Goal: Communication & Community: Answer question/provide support

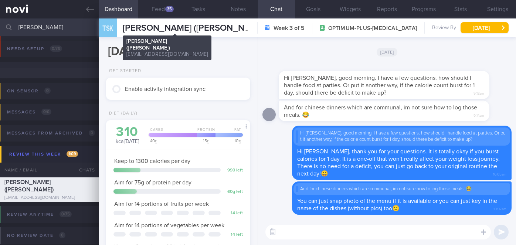
select select "7"
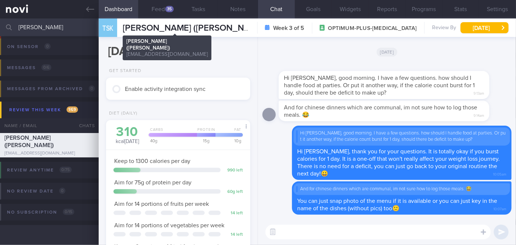
scroll to position [73, 126]
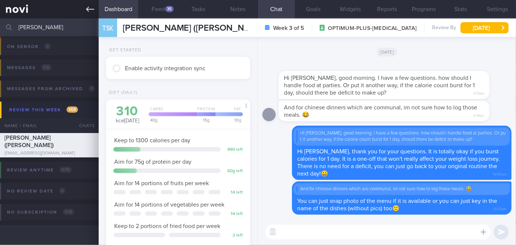
click at [92, 10] on icon at bounding box center [90, 9] width 8 height 8
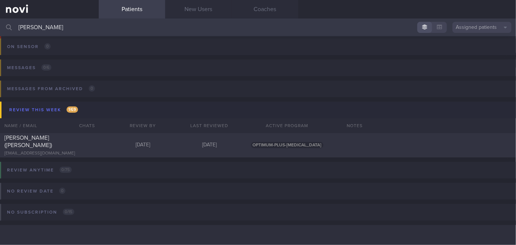
click at [36, 24] on input "[PERSON_NAME]" at bounding box center [258, 27] width 516 height 18
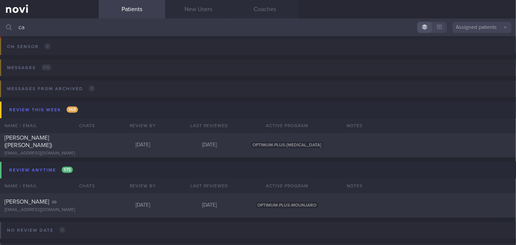
type input "c"
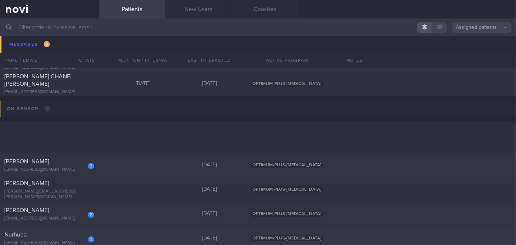
scroll to position [2642, 0]
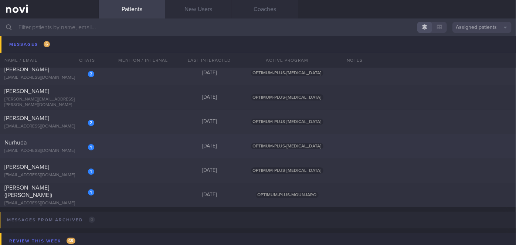
click at [15, 192] on span "[PERSON_NAME] ([PERSON_NAME])" at bounding box center [28, 191] width 48 height 13
select select "7"
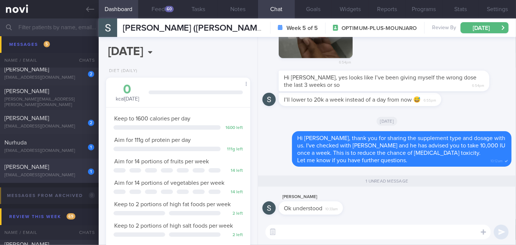
click at [74, 171] on div "1 [PERSON_NAME] [EMAIL_ADDRESS][DOMAIN_NAME]" at bounding box center [49, 170] width 99 height 15
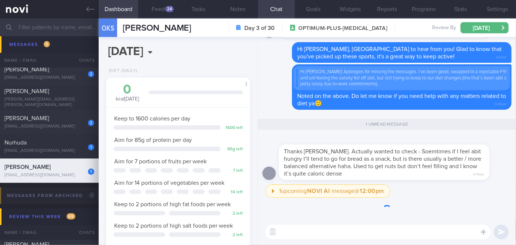
scroll to position [73, 126]
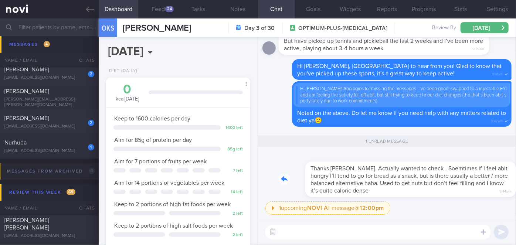
drag, startPoint x: 399, startPoint y: 196, endPoint x: 445, endPoint y: 191, distance: 47.2
click at [445, 191] on div "Thanks [PERSON_NAME]. Actually wanted to check - Soemtimes if I feel abit hungr…" at bounding box center [395, 175] width 233 height 44
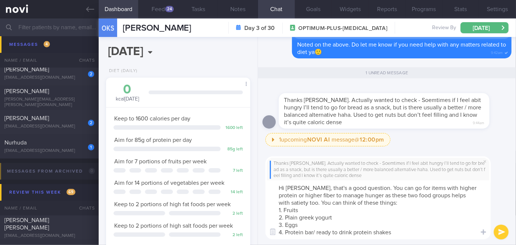
scroll to position [0, 0]
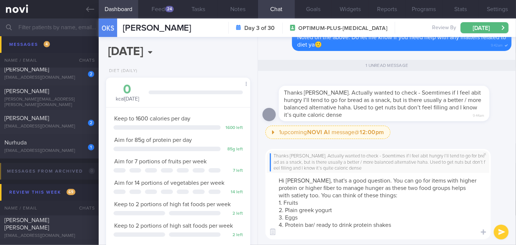
click at [344, 209] on textarea "Hi [PERSON_NAME], that's a good question. You can go for items with higher prot…" at bounding box center [378, 206] width 226 height 67
click at [324, 217] on textarea "Hi [PERSON_NAME], that's a good question. You can go for items with higher prot…" at bounding box center [378, 206] width 226 height 67
click at [402, 224] on textarea "Hi [PERSON_NAME], that's a good question. You can go for items with higher prot…" at bounding box center [378, 206] width 226 height 67
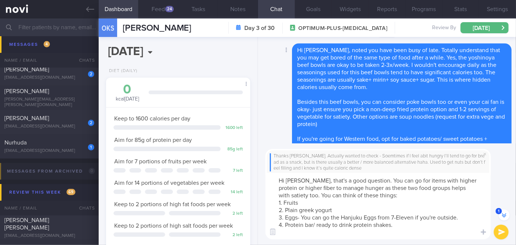
scroll to position [-547, 0]
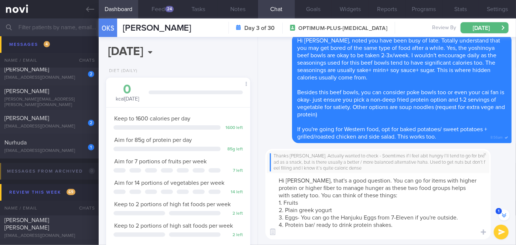
click at [398, 223] on textarea "Hi [PERSON_NAME], that's a good question. You can go for items with higher prot…" at bounding box center [378, 206] width 226 height 67
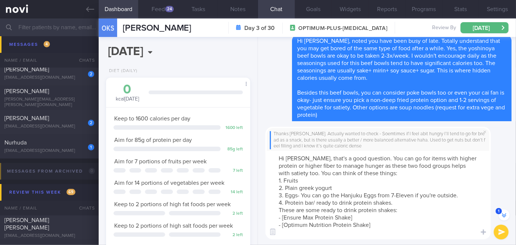
scroll to position [-577, 0]
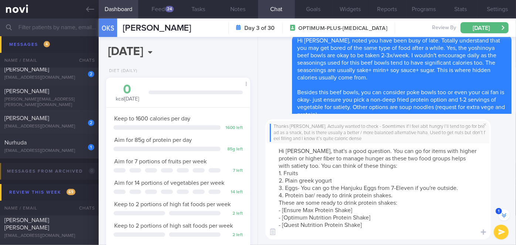
click at [373, 210] on textarea "Hi [PERSON_NAME], that's a good question. You can go for items with higher prot…" at bounding box center [378, 191] width 226 height 96
click at [375, 214] on textarea "Hi [PERSON_NAME], that's a good question. You can go for items with higher prot…" at bounding box center [378, 191] width 226 height 96
paste textarea "[URL][DOMAIN_NAME]"
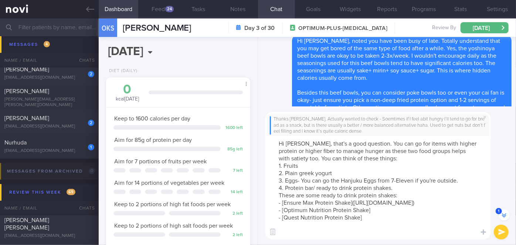
click at [376, 218] on textarea "Hi [PERSON_NAME], that's a good question. You can go for items with higher prot…" at bounding box center [378, 188] width 226 height 104
click at [383, 216] on textarea "Hi [PERSON_NAME], that's a good question. You can go for items with higher prot…" at bounding box center [378, 188] width 226 height 104
paste textarea "[URL][DOMAIN_NAME]"
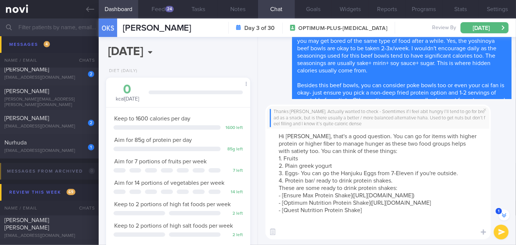
scroll to position [-592, 0]
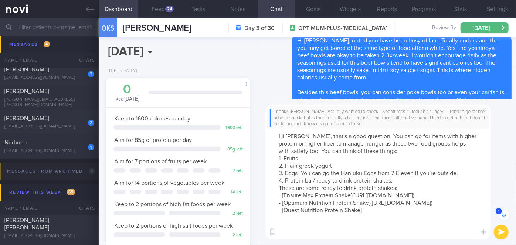
click at [371, 228] on textarea "Hi [PERSON_NAME], that's a good question. You can go for items with higher prot…" at bounding box center [378, 184] width 226 height 111
click at [373, 224] on textarea "Hi [PERSON_NAME], that's a good question. You can go for items with higher prot…" at bounding box center [378, 184] width 226 height 111
paste textarea "[URL][DOMAIN_NAME]"
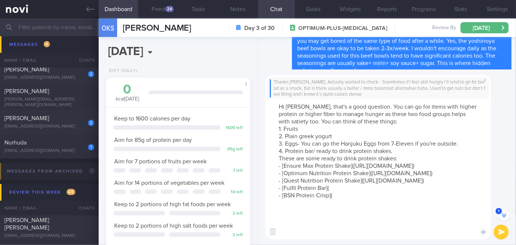
scroll to position [-621, 0]
click at [403, 153] on textarea "Hi [PERSON_NAME], that's a good question. You can go for items with higher prot…" at bounding box center [378, 169] width 226 height 140
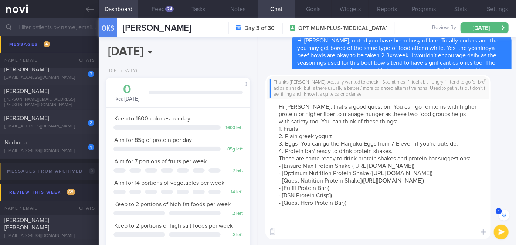
click at [347, 217] on textarea "Hi [PERSON_NAME], that's a good question. You can go for items with higher prot…" at bounding box center [378, 169] width 226 height 140
click at [354, 217] on textarea "Hi [PERSON_NAME], that's a good question. You can go for items with higher prot…" at bounding box center [378, 169] width 226 height 140
paste textarea "[URL][DOMAIN_NAME]"
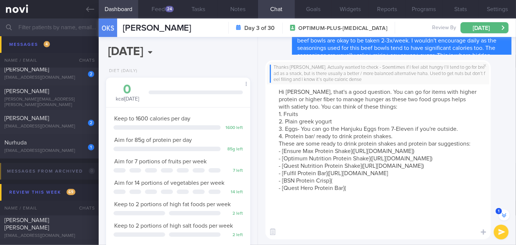
scroll to position [-636, 0]
click at [342, 226] on textarea "Hi [PERSON_NAME], that's a good question. You can go for items with higher prot…" at bounding box center [378, 161] width 226 height 155
click at [344, 227] on textarea "Hi [PERSON_NAME], that's a good question. You can go for items with higher prot…" at bounding box center [378, 161] width 226 height 155
paste textarea "[URL][DOMAIN_NAME]"
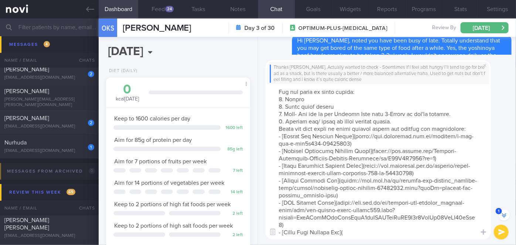
scroll to position [37, 0]
click at [350, 227] on textarea at bounding box center [378, 161] width 226 height 155
click at [358, 225] on textarea at bounding box center [378, 161] width 226 height 155
paste textarea "[URL][DOMAIN_NAME].."
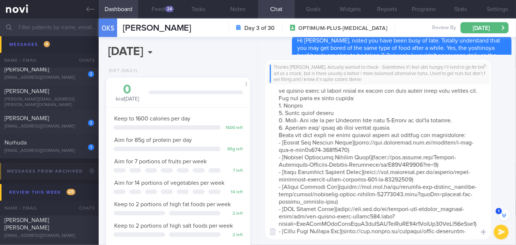
scroll to position [0, 0]
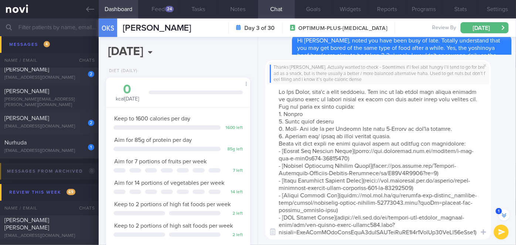
click at [319, 106] on textarea at bounding box center [378, 161] width 226 height 155
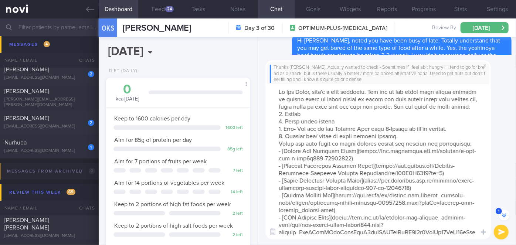
click at [400, 143] on textarea at bounding box center [378, 161] width 226 height 155
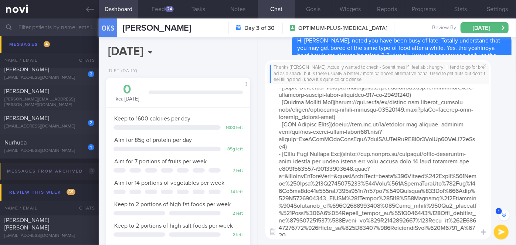
scroll to position [199, 0]
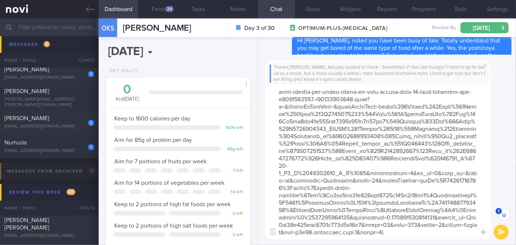
type textarea "Hi [PERSON_NAME], that's a good question. You can go for items with higher prot…"
click at [502, 233] on button "submit" at bounding box center [501, 232] width 15 height 15
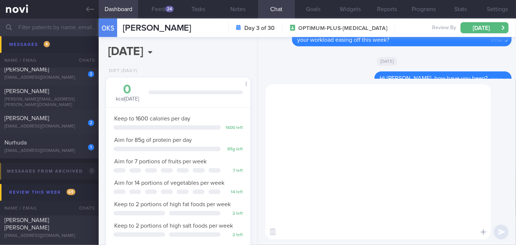
scroll to position [0, 0]
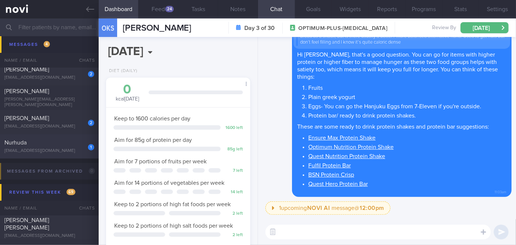
click at [51, 145] on div "Nurhuda" at bounding box center [48, 142] width 88 height 7
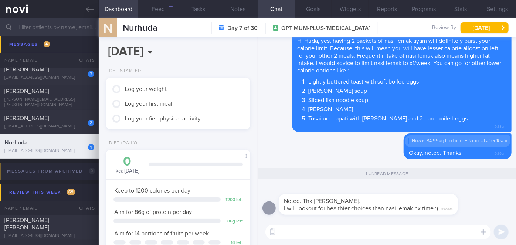
scroll to position [73, 126]
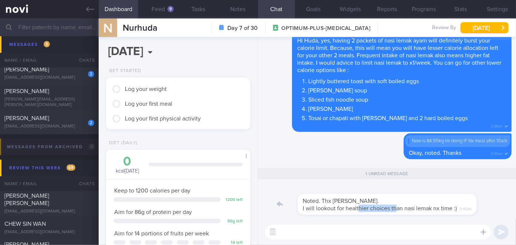
drag, startPoint x: 340, startPoint y: 214, endPoint x: 378, endPoint y: 213, distance: 38.5
click at [378, 213] on div "Noted. Thx [PERSON_NAME]. I will lookout for healthier choices than nasi lemak …" at bounding box center [379, 200] width 201 height 30
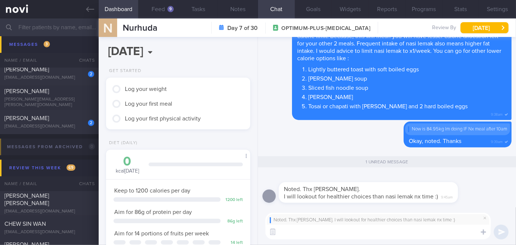
scroll to position [0, 0]
type textarea "Sure, Huda. I'm sure you'll get there soon! Keep going!!💪💪"
click at [504, 230] on button "submit" at bounding box center [501, 232] width 15 height 15
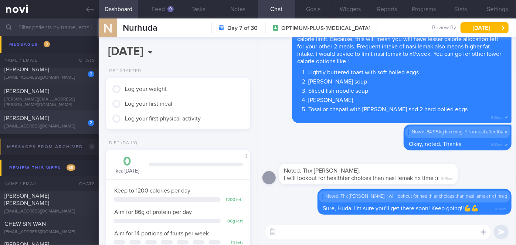
click at [53, 115] on div "[PERSON_NAME]" at bounding box center [48, 118] width 88 height 7
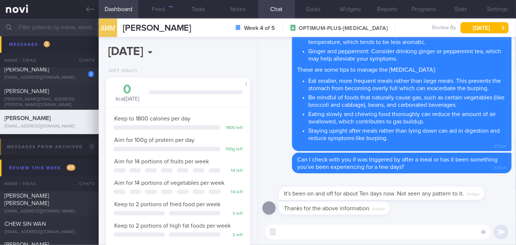
scroll to position [63, 126]
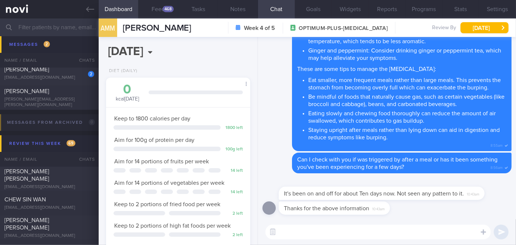
click at [298, 228] on textarea at bounding box center [378, 232] width 226 height 15
type textarea "Noted on this, [PERSON_NAME]"
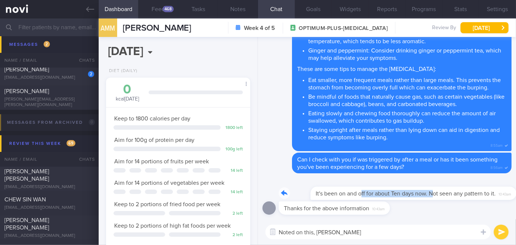
drag, startPoint x: 331, startPoint y: 198, endPoint x: 457, endPoint y: 198, distance: 126.8
click at [454, 198] on div "It's been on and off for about Ten days now. Not seen any pattern to it. 10:43am" at bounding box center [393, 189] width 228 height 22
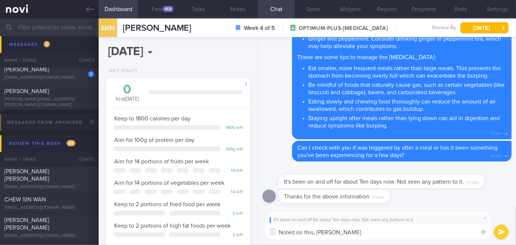
click at [499, 233] on button "submit" at bounding box center [501, 232] width 15 height 15
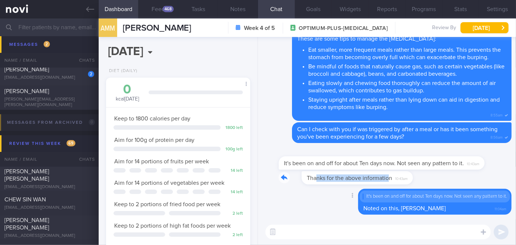
drag, startPoint x: 295, startPoint y: 183, endPoint x: 367, endPoint y: 184, distance: 72.1
click at [367, 184] on div "Thanks for the above information 10:43am" at bounding box center [345, 177] width 133 height 13
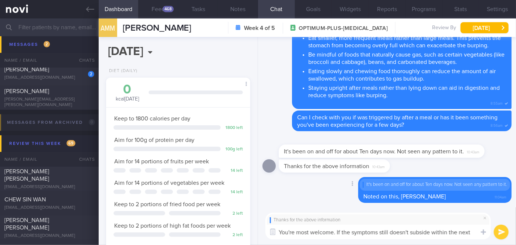
scroll to position [0, 0]
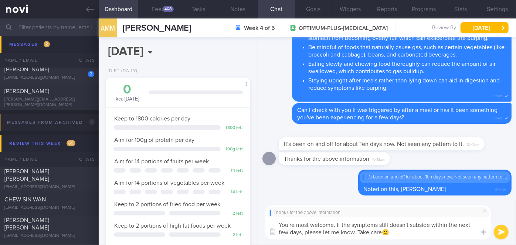
type textarea "You're most welcome. If the symptoms still doesn't subside within the next few …"
click at [501, 229] on button "submit" at bounding box center [501, 232] width 15 height 15
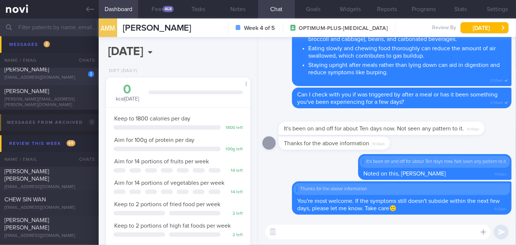
click at [76, 72] on div "[PERSON_NAME]" at bounding box center [48, 69] width 88 height 7
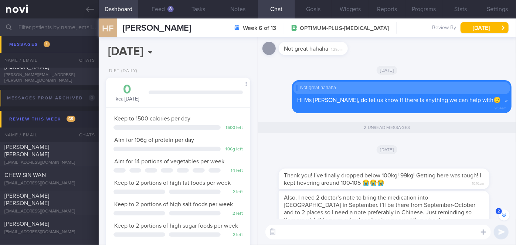
scroll to position [0, 0]
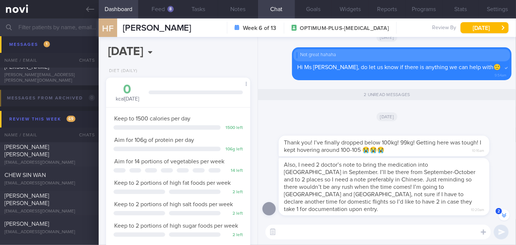
click at [360, 238] on textarea at bounding box center [378, 232] width 226 height 15
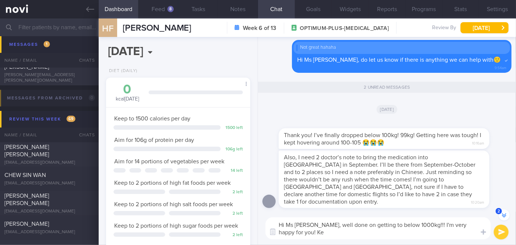
scroll to position [-8, 0]
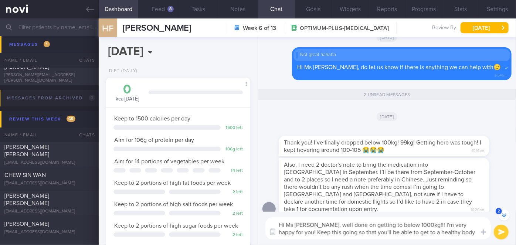
click at [383, 231] on textarea "Hi Ms [PERSON_NAME], well done on getting to below 1000kg!!! I'm very happy for…" at bounding box center [378, 228] width 226 height 22
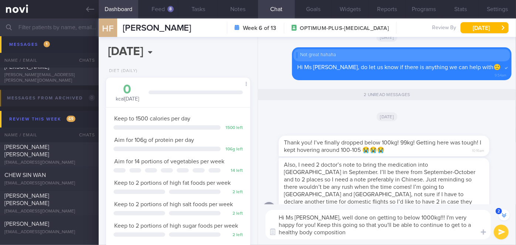
click at [381, 230] on textarea "Hi Ms [PERSON_NAME], well done on getting to below 1000kg!!! I'm very happy for…" at bounding box center [378, 225] width 226 height 30
type textarea "Hi Ms [PERSON_NAME], well done on getting to below 1000kg!!! I'm very happy for…"
drag, startPoint x: 403, startPoint y: 160, endPoint x: 468, endPoint y: 159, distance: 65.1
click at [468, 156] on div "Thank you! I’ve finally dropped below 100kg! 99kg! Getting here was tough! I ke…" at bounding box center [395, 142] width 233 height 30
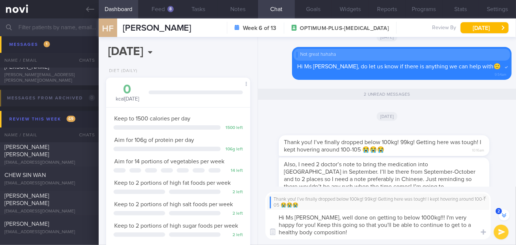
drag, startPoint x: 503, startPoint y: 231, endPoint x: 484, endPoint y: 217, distance: 23.7
click at [503, 232] on button "submit" at bounding box center [501, 232] width 15 height 15
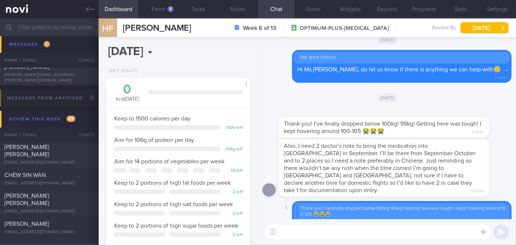
scroll to position [0, 0]
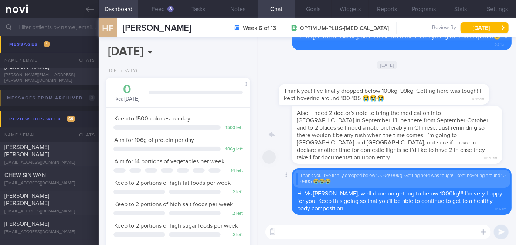
drag, startPoint x: 437, startPoint y: 162, endPoint x: 490, endPoint y: 161, distance: 53.2
click at [490, 161] on div "Also, I need 2 doctor’s note to bring the medication into [GEOGRAPHIC_DATA] in …" at bounding box center [395, 135] width 233 height 58
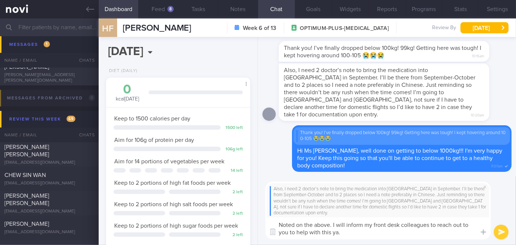
type textarea "Noted on the above. I will inform my front desk colleagues to reach out to you …"
click at [507, 234] on button "submit" at bounding box center [501, 232] width 15 height 15
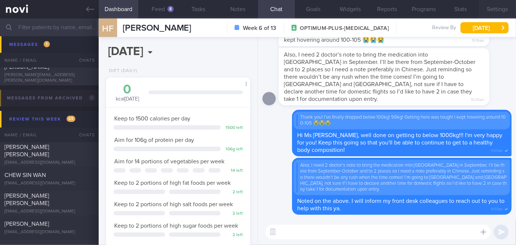
click at [500, 6] on button "Settings" at bounding box center [497, 9] width 37 height 18
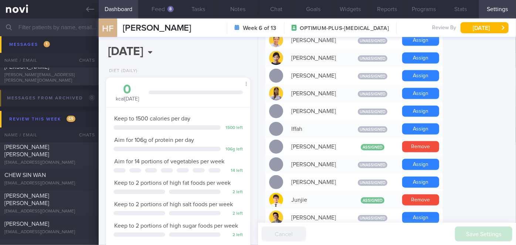
scroll to position [269, 0]
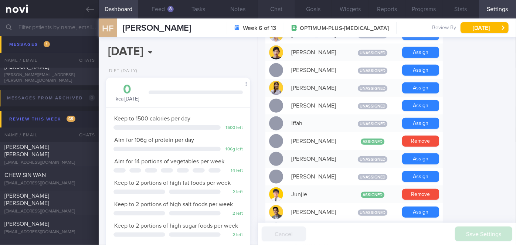
click at [279, 13] on button "Chat" at bounding box center [276, 9] width 37 height 18
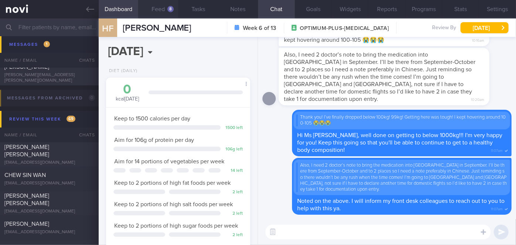
click at [165, 6] on button "Feed 8" at bounding box center [158, 9] width 40 height 18
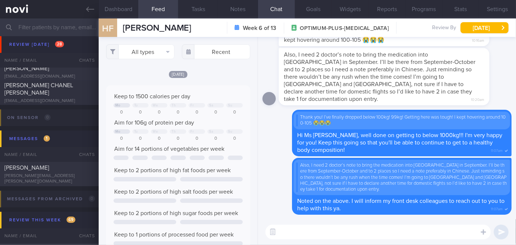
scroll to position [2507, 0]
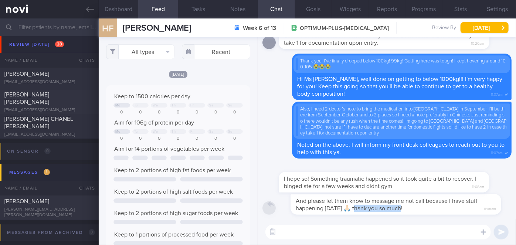
drag, startPoint x: 344, startPoint y: 212, endPoint x: 465, endPoint y: 210, distance: 120.9
click at [464, 210] on div "And please let them know to message me not call because I have stuff happening …" at bounding box center [395, 204] width 233 height 21
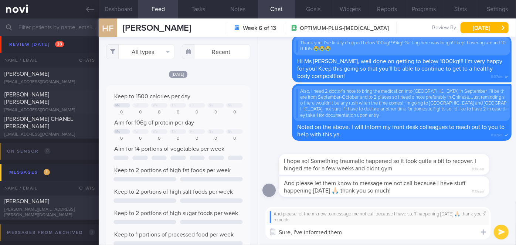
type textarea "Sure, I've informed them."
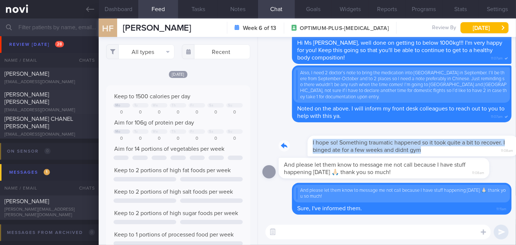
drag, startPoint x: 444, startPoint y: 152, endPoint x: 514, endPoint y: 148, distance: 69.3
click at [514, 148] on div "Delete And please let them know to message me not call because I have stuff hap…" at bounding box center [387, 128] width 258 height 182
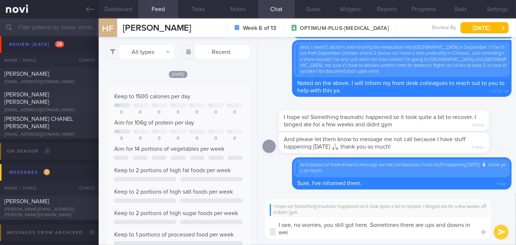
scroll to position [0, 0]
click at [369, 227] on textarea "I see, no worries, you still got here. Sometimes there are ups and downs in wei…" at bounding box center [378, 228] width 226 height 22
click at [320, 234] on textarea "I see, no worries, you still got here! Sometimes there are ups and downs in wei…" at bounding box center [378, 228] width 226 height 22
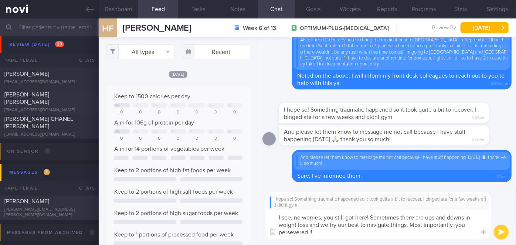
click at [316, 234] on textarea "I see, no worries, you still got here! Sometimes there are ups and downs in wei…" at bounding box center [378, 225] width 226 height 30
type textarea "I see, no worries, you still got here! Sometimes there are ups and downs in wei…"
click at [500, 230] on button "submit" at bounding box center [501, 232] width 15 height 15
